Goal: Task Accomplishment & Management: Manage account settings

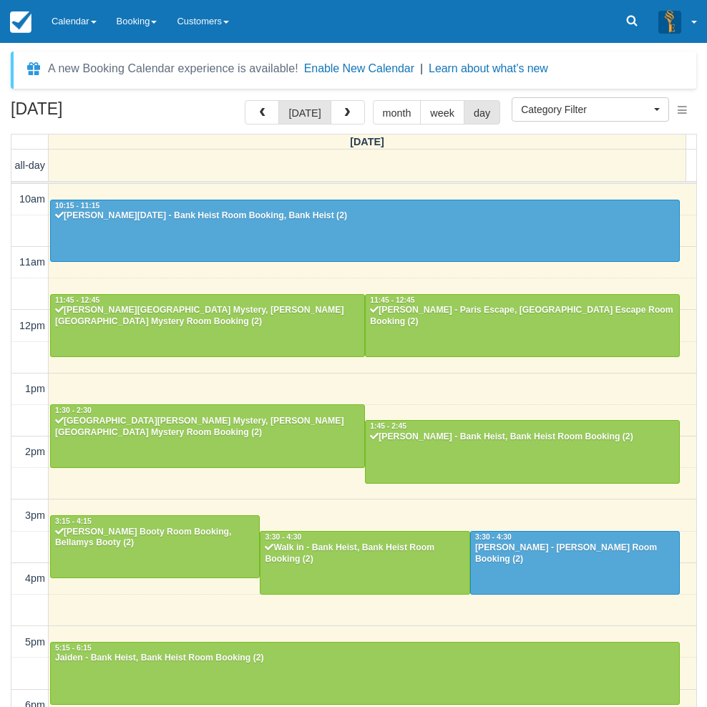
select select
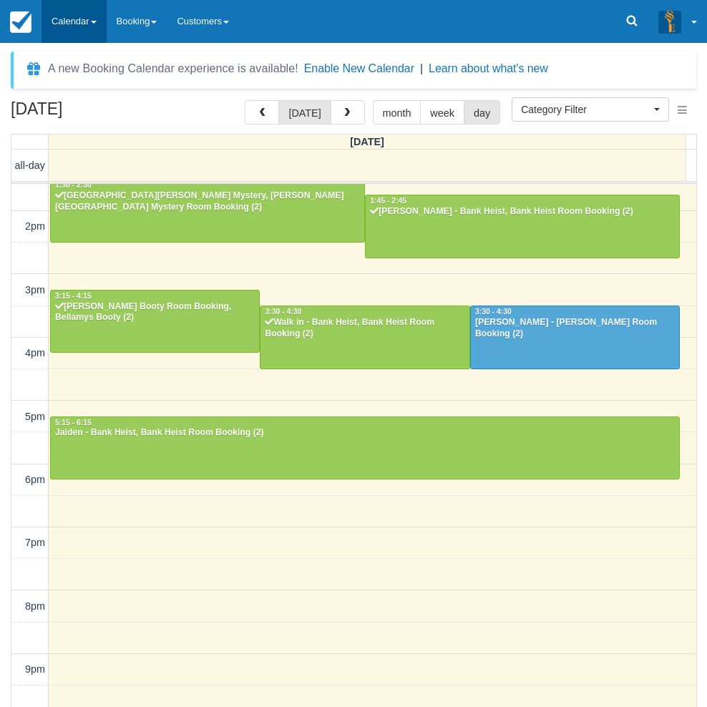
click at [74, 34] on link "Calendar" at bounding box center [74, 21] width 65 height 43
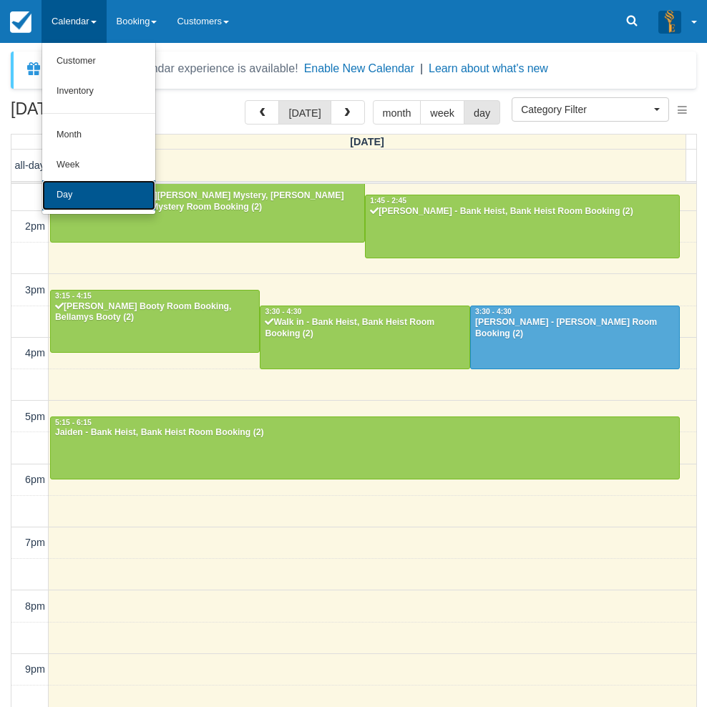
click at [60, 203] on link "Day" at bounding box center [98, 195] width 113 height 30
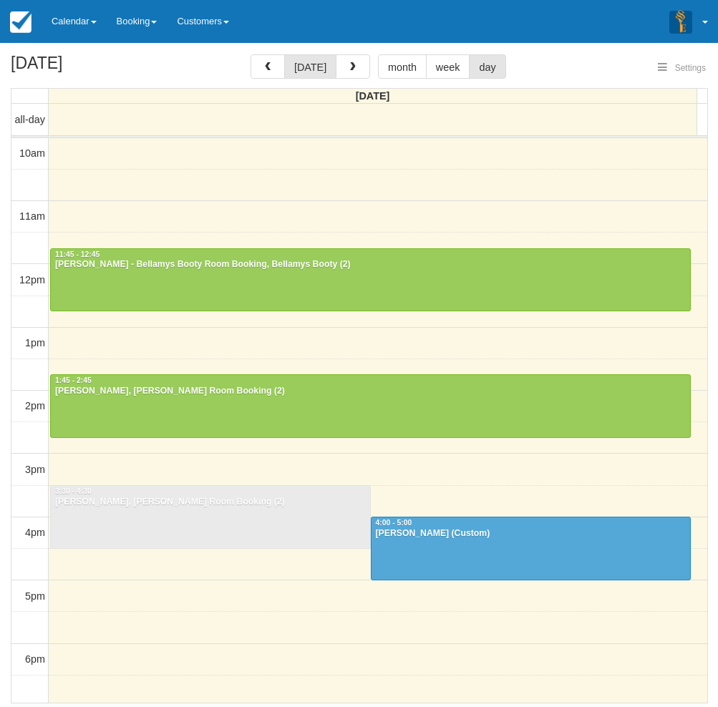
select select
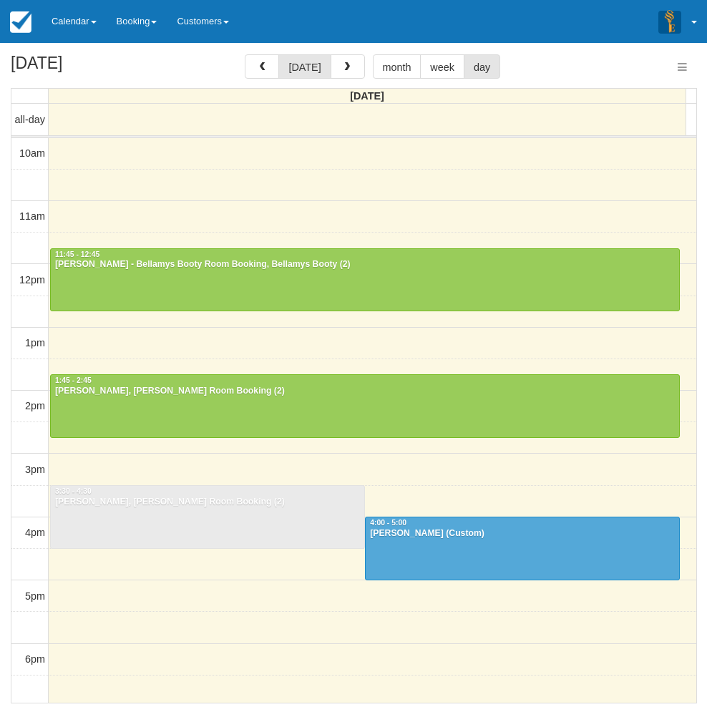
select select
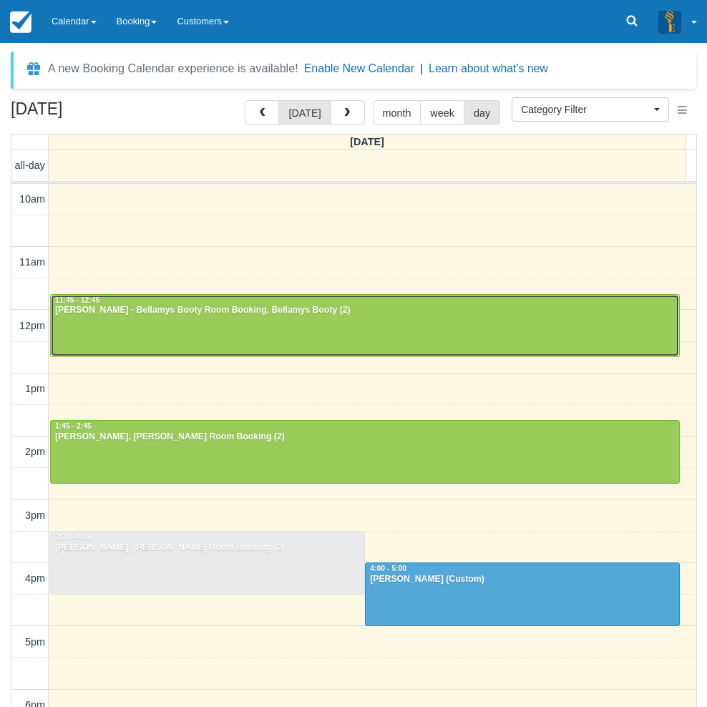
click at [153, 320] on div at bounding box center [365, 326] width 629 height 62
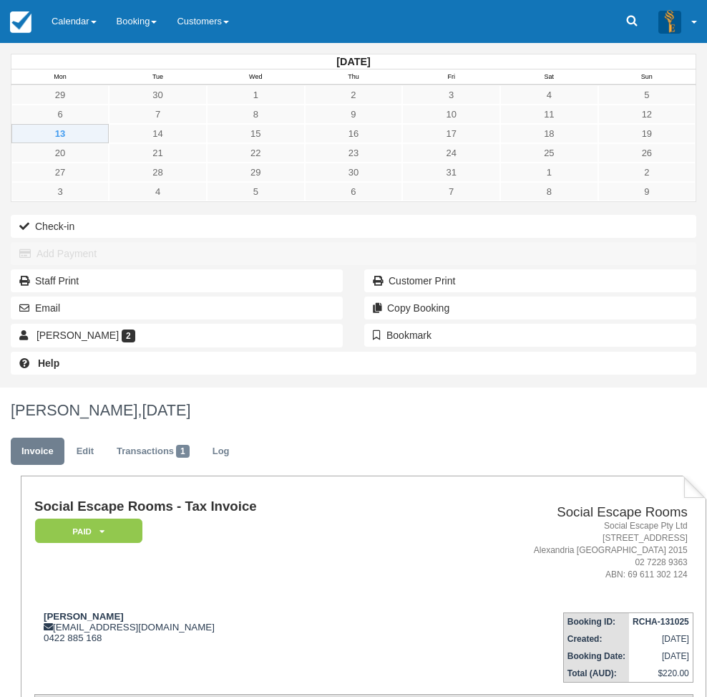
click at [11, 387] on div "[DATE] Mon Tue Wed Thu Fri Sat Sun 29 30 1 2 3 4 5 6 7 8 9 10 11 12 13 14 15 16…" at bounding box center [353, 215] width 707 height 344
click at [64, 22] on link "Calendar" at bounding box center [74, 21] width 65 height 43
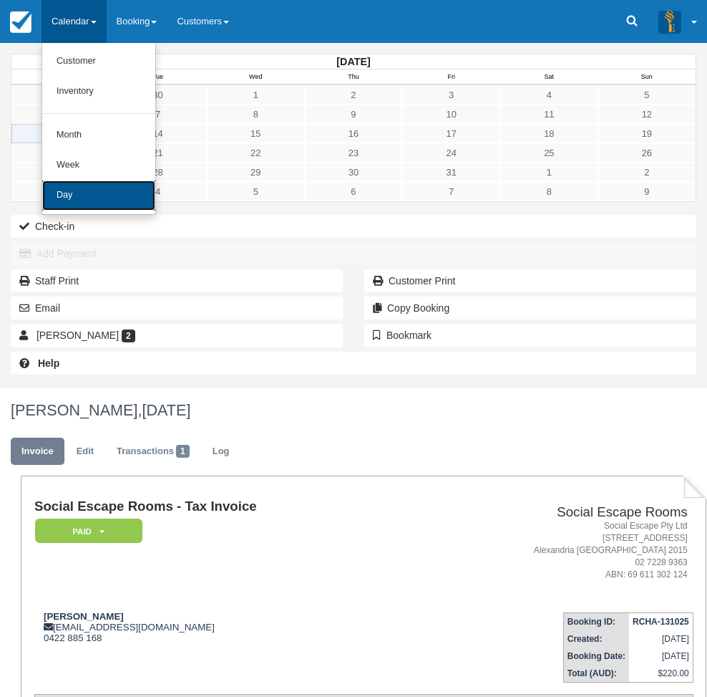
click at [67, 192] on link "Day" at bounding box center [98, 195] width 113 height 30
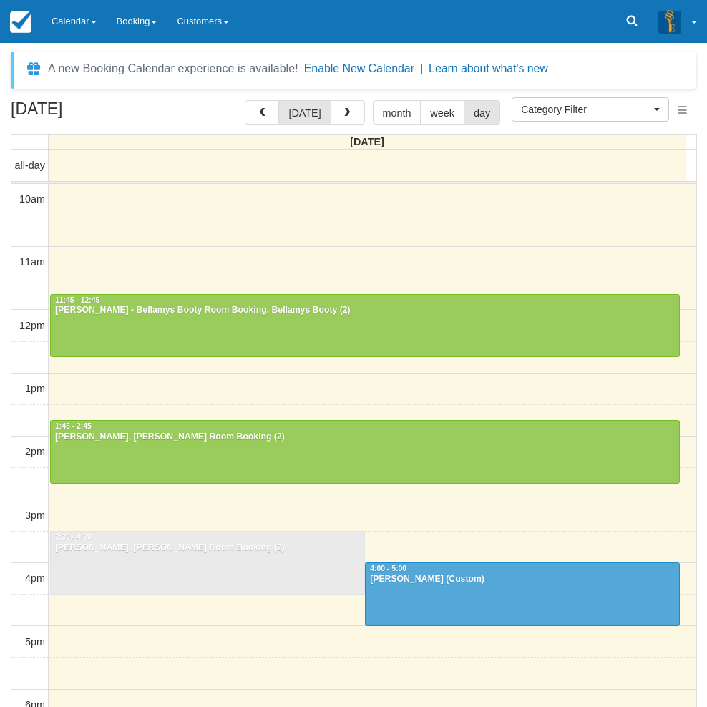
select select
click at [3, 286] on div "October 13, 2025 today month week day Monday all-day 10am 11am 12pm 1pm 2pm 3pm…" at bounding box center [353, 424] width 707 height 649
